Goal: Information Seeking & Learning: Compare options

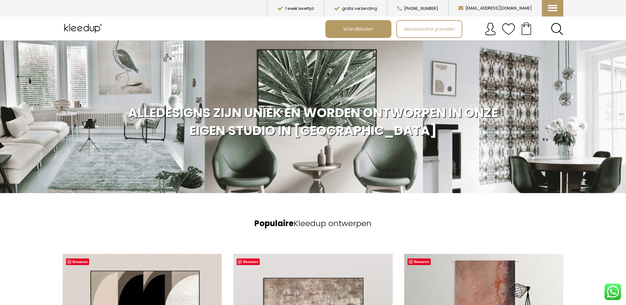
scroll to position [244, 0]
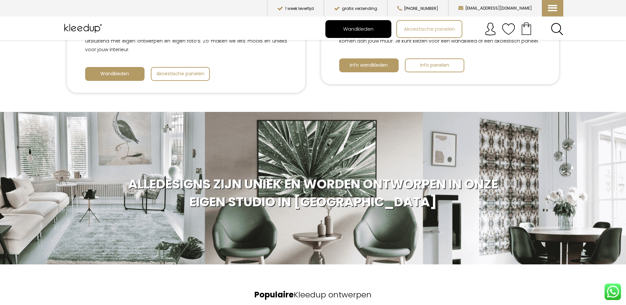
click at [353, 29] on span "Wandkleden" at bounding box center [358, 29] width 38 height 13
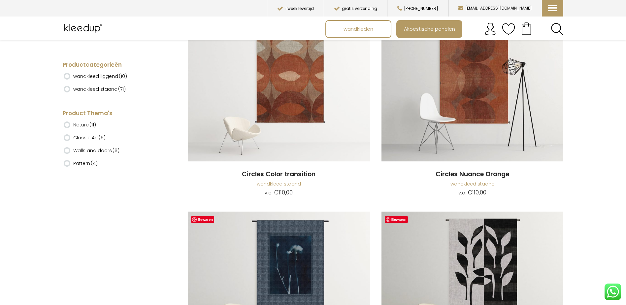
scroll to position [561, 0]
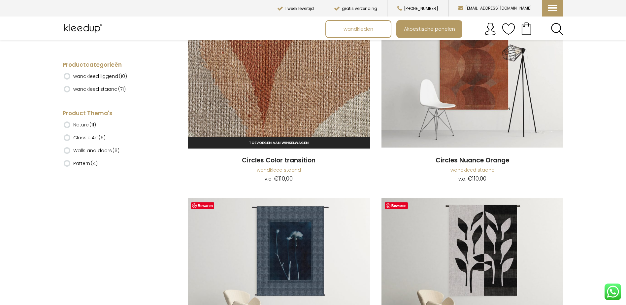
click at [293, 102] on img at bounding box center [279, 79] width 182 height 137
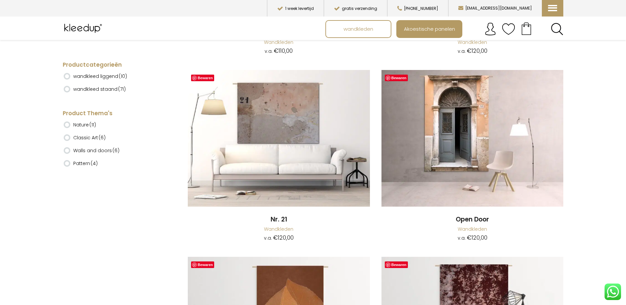
scroll to position [5179, 0]
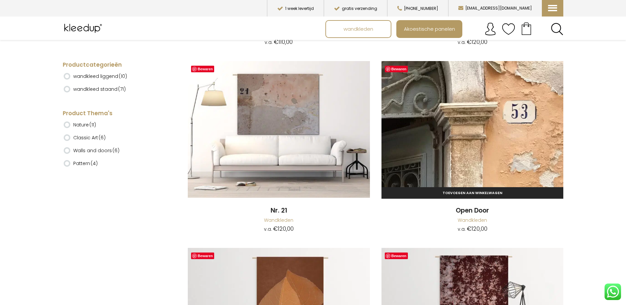
click at [435, 128] on img at bounding box center [472, 129] width 182 height 137
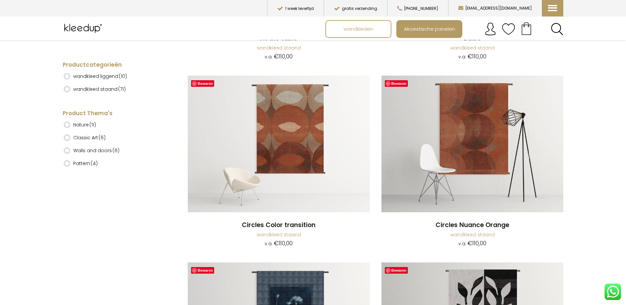
scroll to position [495, 0]
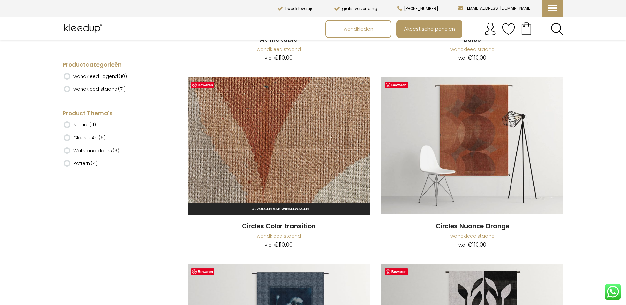
click at [287, 165] on img at bounding box center [279, 145] width 182 height 137
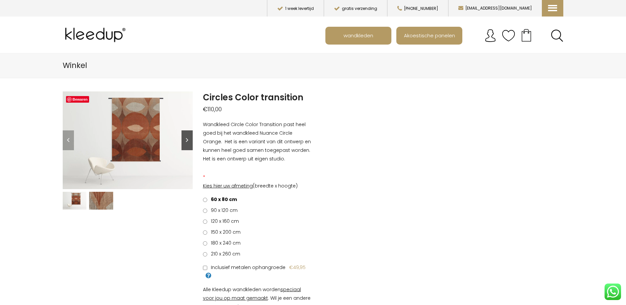
click at [188, 143] on link "Next" at bounding box center [186, 140] width 11 height 20
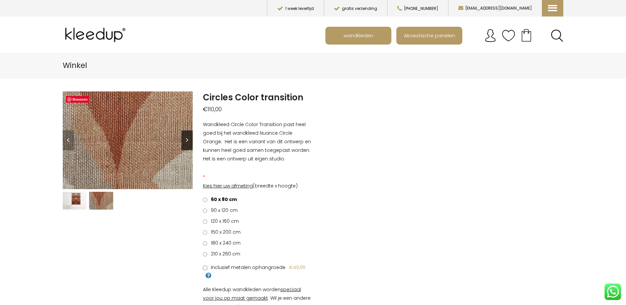
click at [188, 143] on link "Next" at bounding box center [186, 140] width 11 height 20
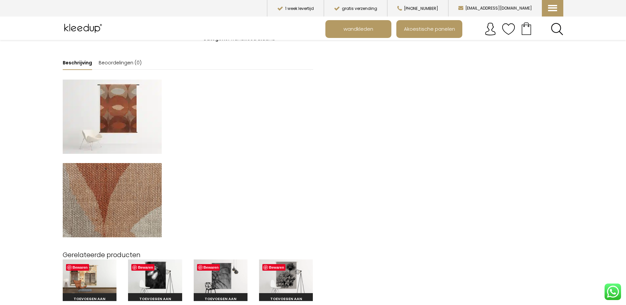
scroll to position [143, 0]
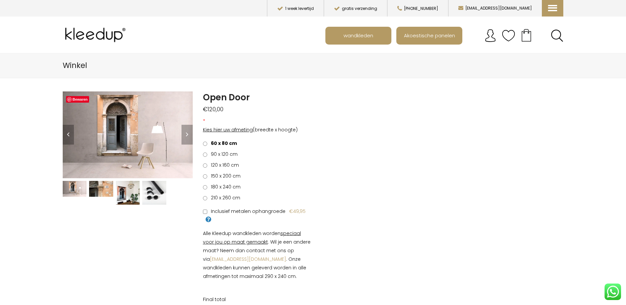
click at [104, 187] on img at bounding box center [101, 189] width 24 height 16
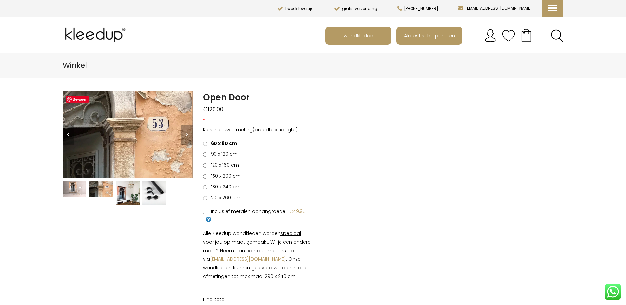
click at [139, 197] on img at bounding box center [128, 193] width 24 height 24
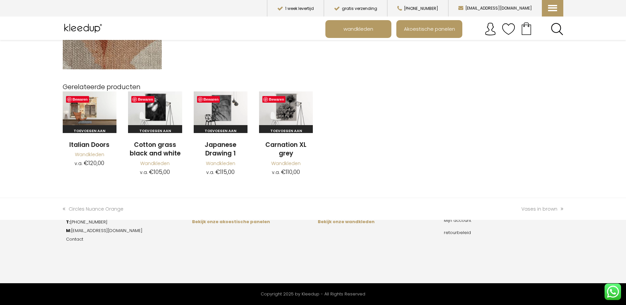
scroll to position [594, 0]
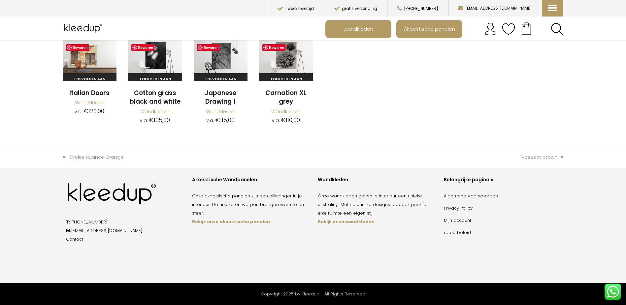
click at [237, 221] on strong "Bekijk onze akoestische panelen" at bounding box center [231, 221] width 78 height 6
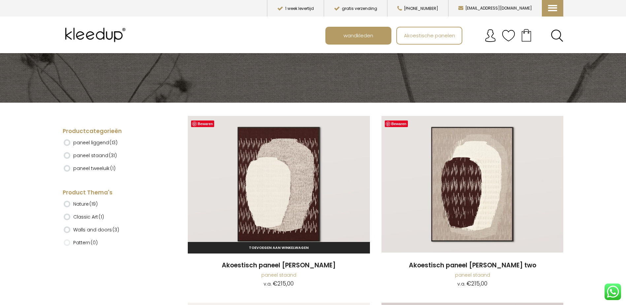
scroll to position [132, 0]
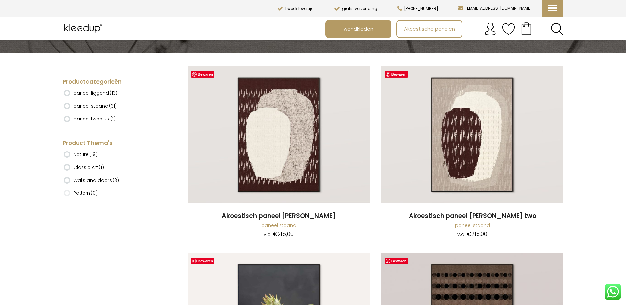
click at [69, 156] on ins at bounding box center [67, 154] width 7 height 7
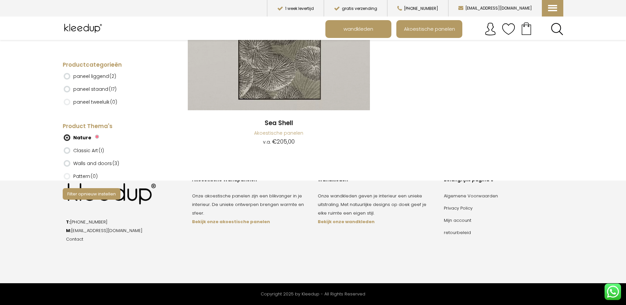
scroll to position [1839, 0]
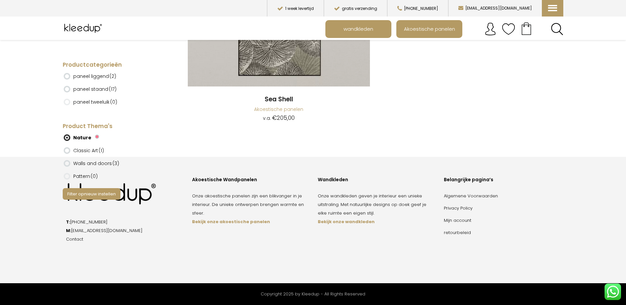
click at [68, 151] on ins at bounding box center [67, 150] width 7 height 7
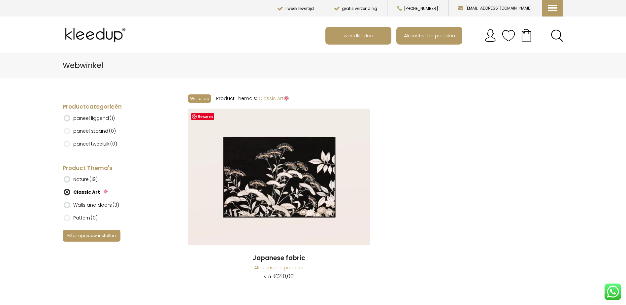
click at [67, 204] on ins at bounding box center [67, 205] width 7 height 7
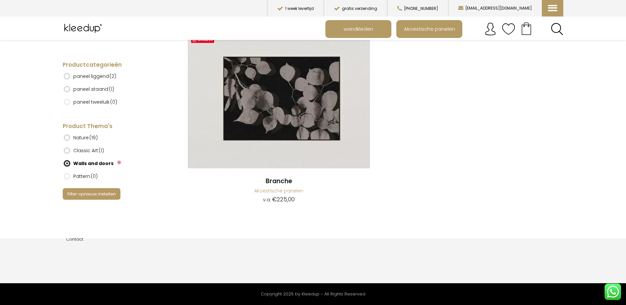
scroll to position [264, 0]
click at [75, 176] on label "Pattern (0)" at bounding box center [85, 176] width 24 height 11
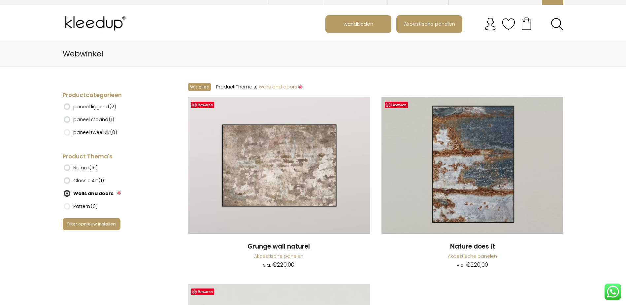
scroll to position [0, 0]
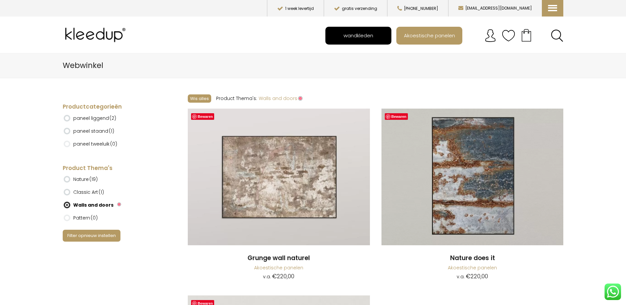
click at [357, 38] on span "wandkleden" at bounding box center [358, 35] width 37 height 13
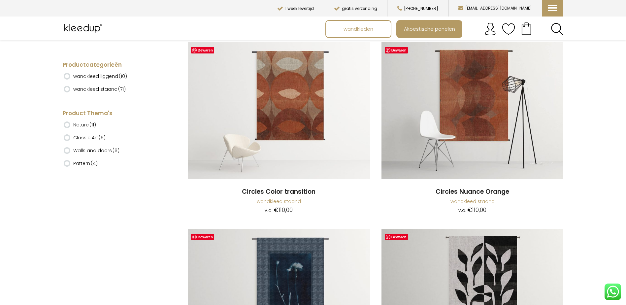
scroll to position [528, 0]
